Goal: Transaction & Acquisition: Purchase product/service

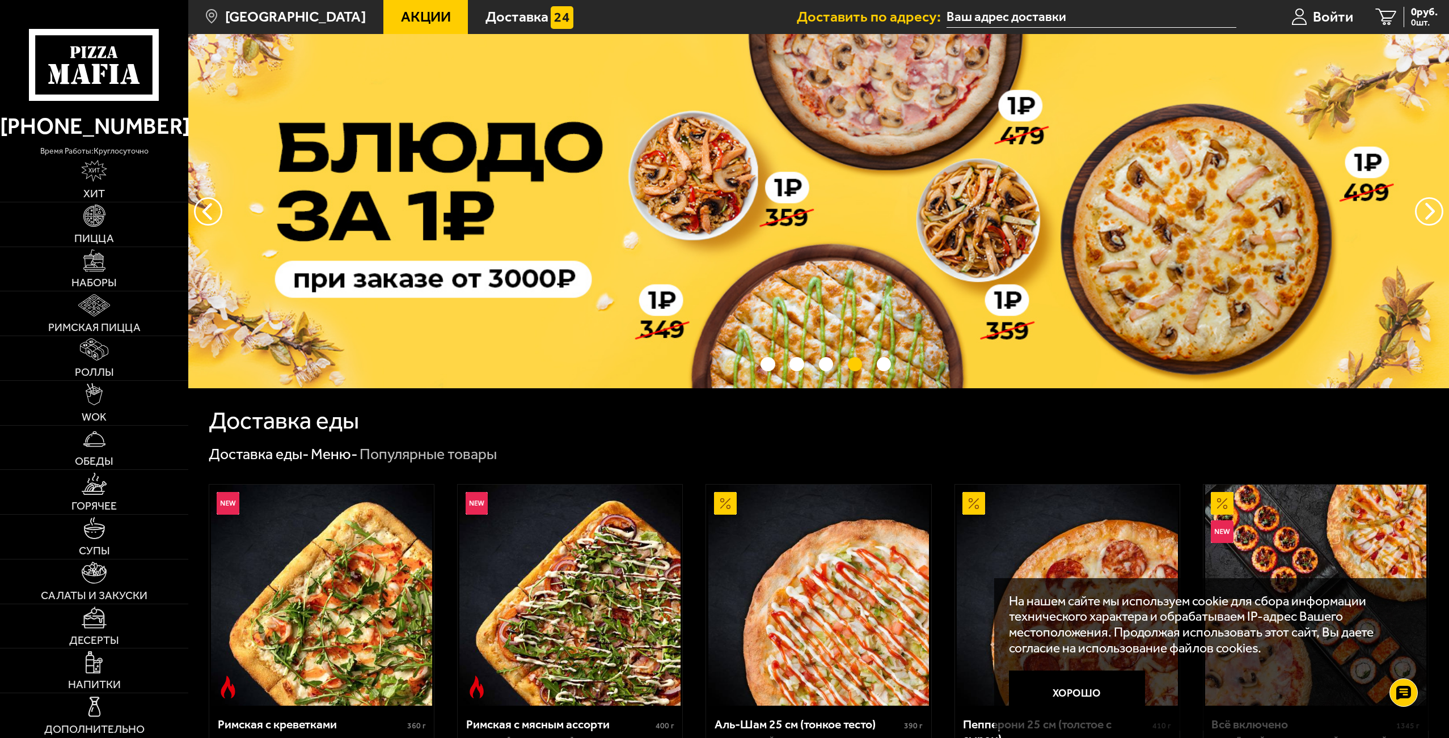
scroll to position [654, 177]
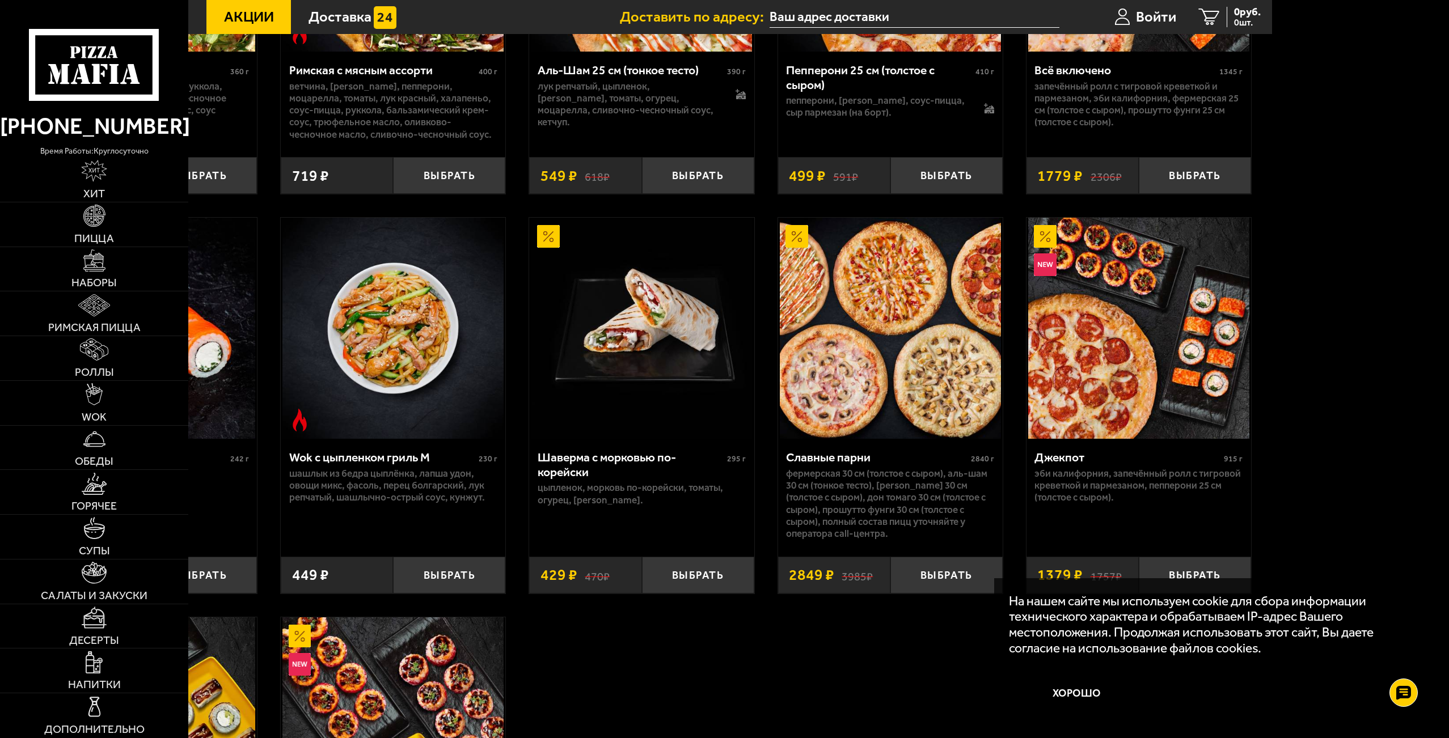
click at [725, 352] on img at bounding box center [641, 328] width 221 height 221
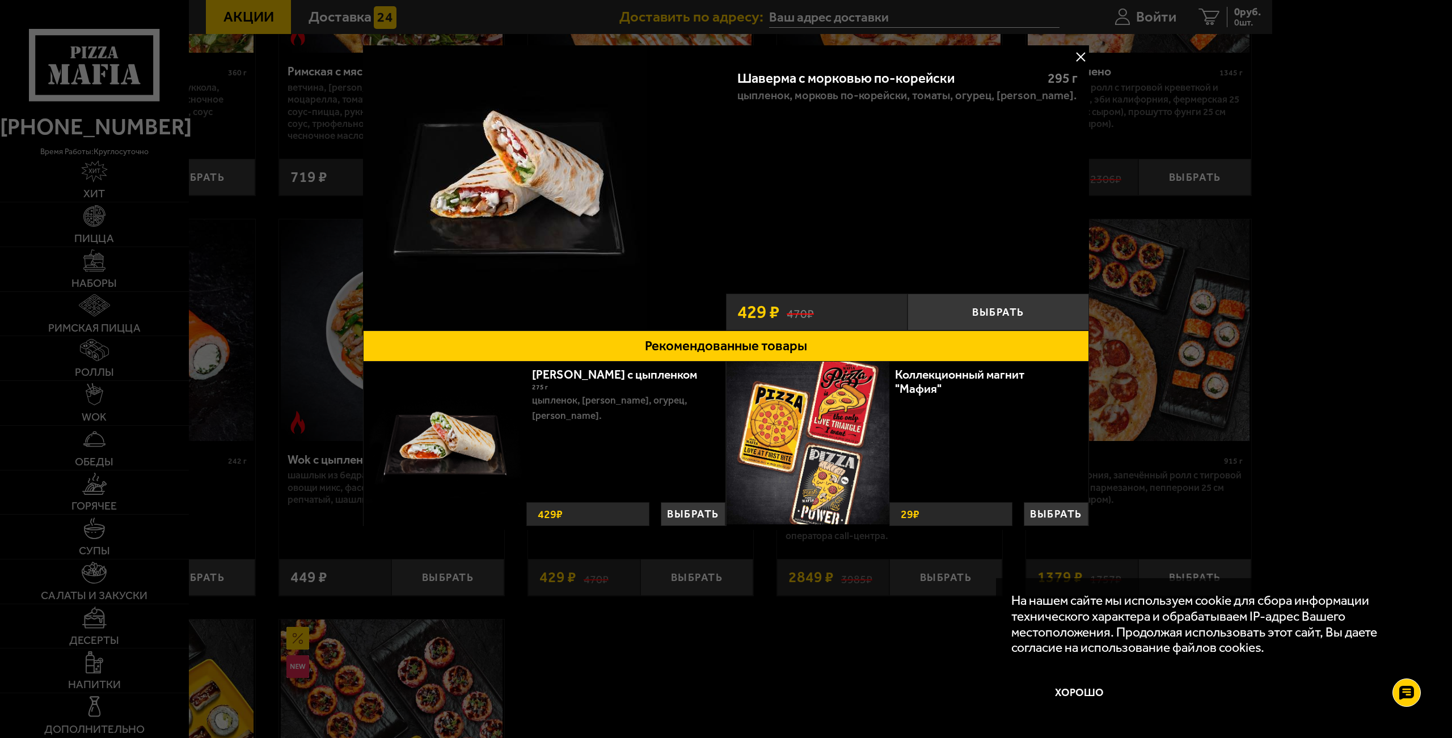
click at [1080, 57] on button at bounding box center [1080, 56] width 17 height 17
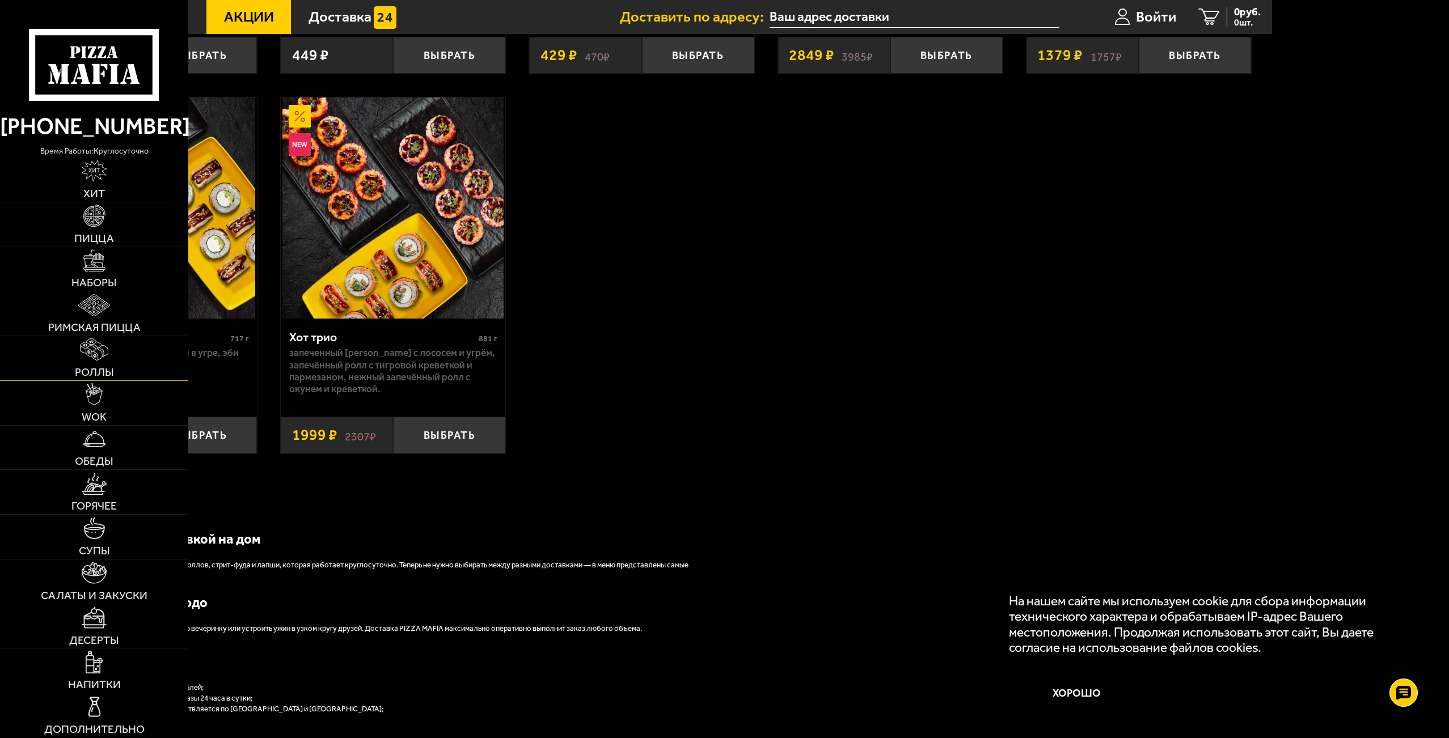
scroll to position [1027, 0]
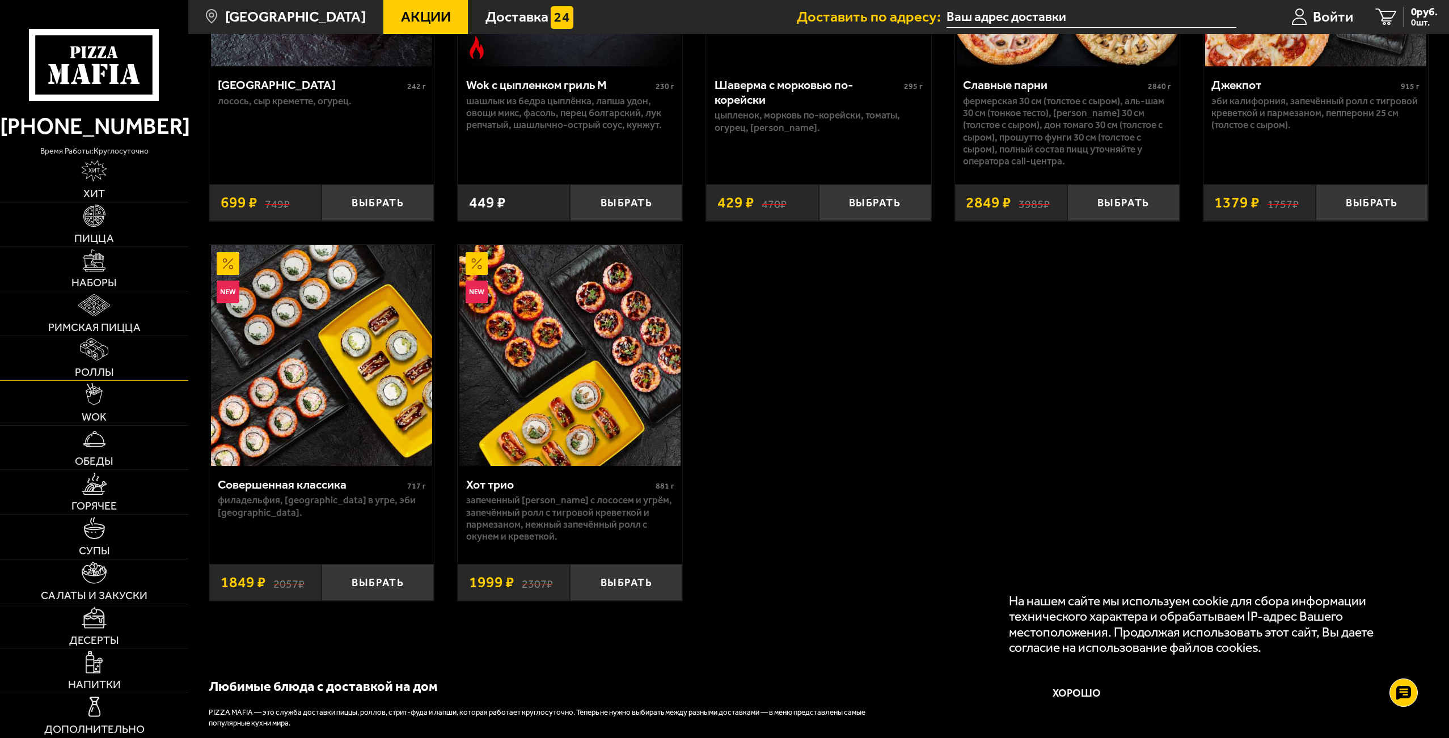
click at [54, 366] on link "Роллы" at bounding box center [94, 358] width 188 height 44
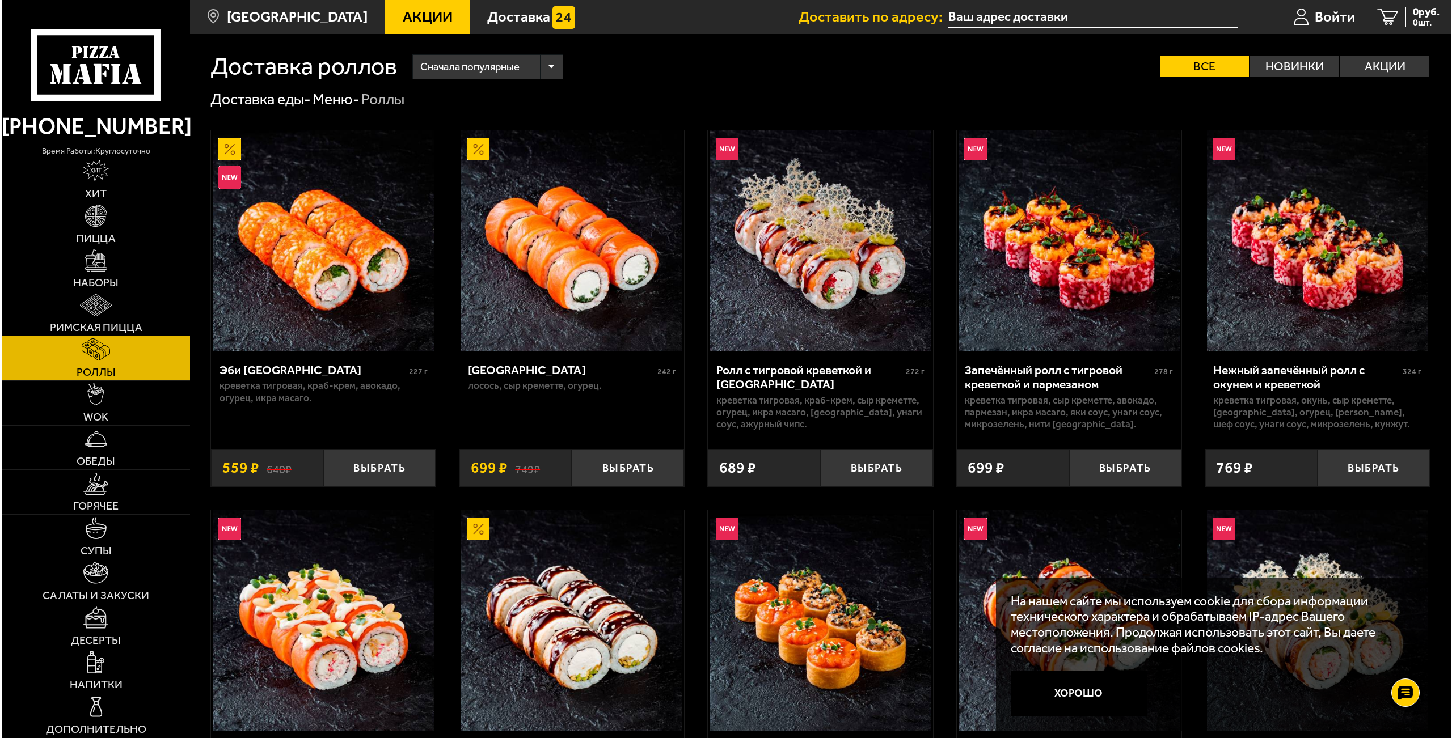
scroll to position [47, 0]
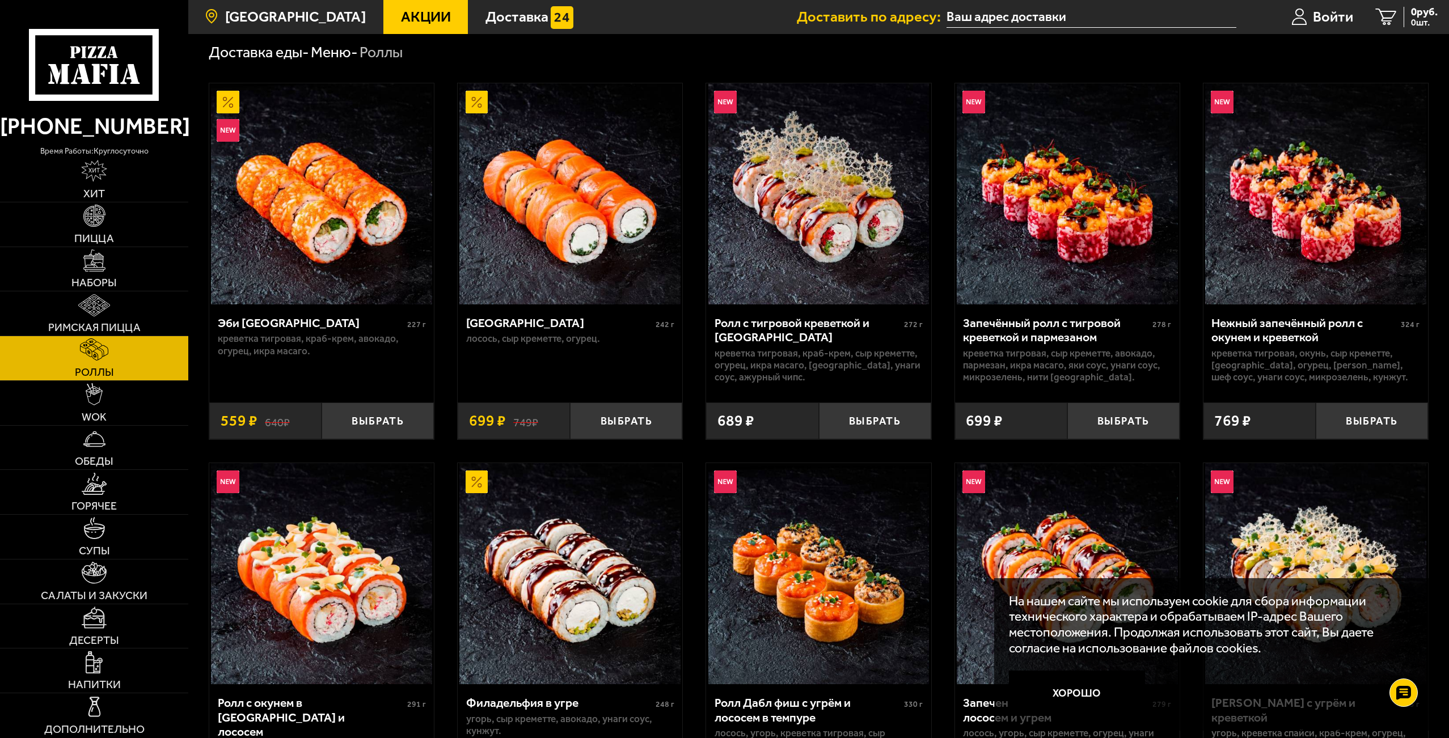
click at [287, 17] on span "[GEOGRAPHIC_DATA]" at bounding box center [295, 17] width 141 height 15
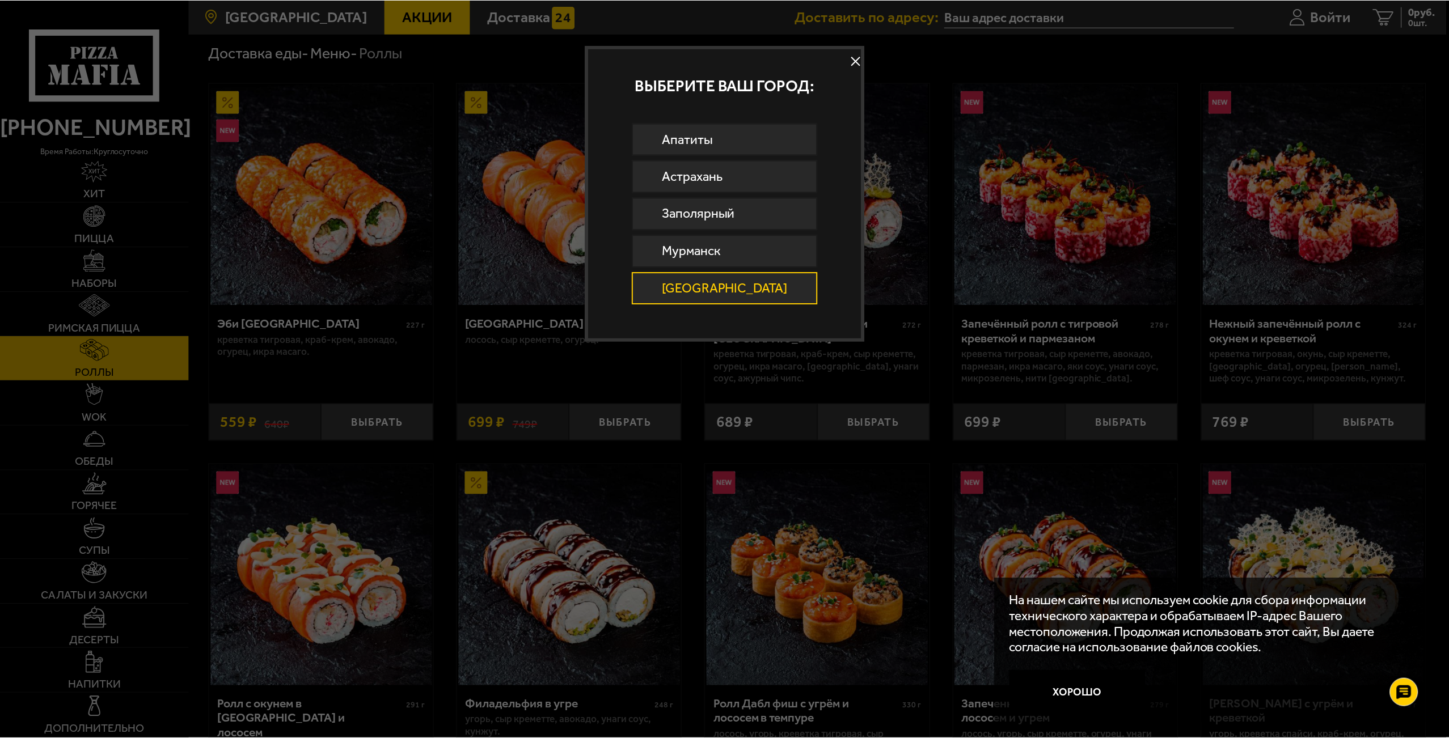
scroll to position [1652, 0]
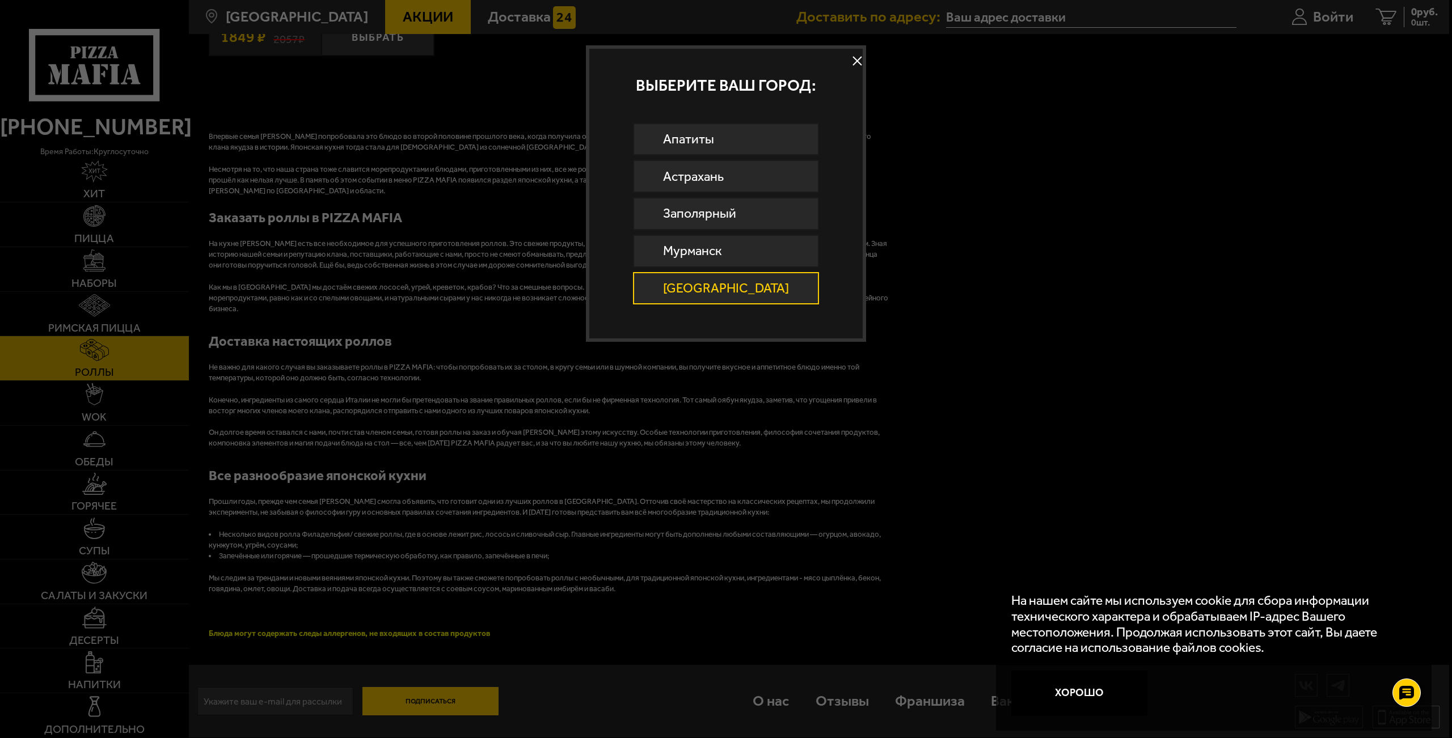
click at [437, 697] on div at bounding box center [726, 369] width 1452 height 738
